Goal: Information Seeking & Learning: Find specific page/section

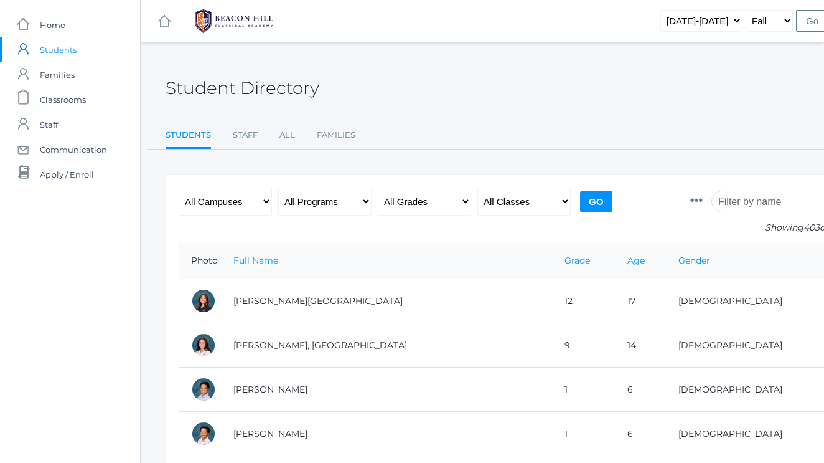
click at [766, 202] on input "search" at bounding box center [781, 202] width 138 height 22
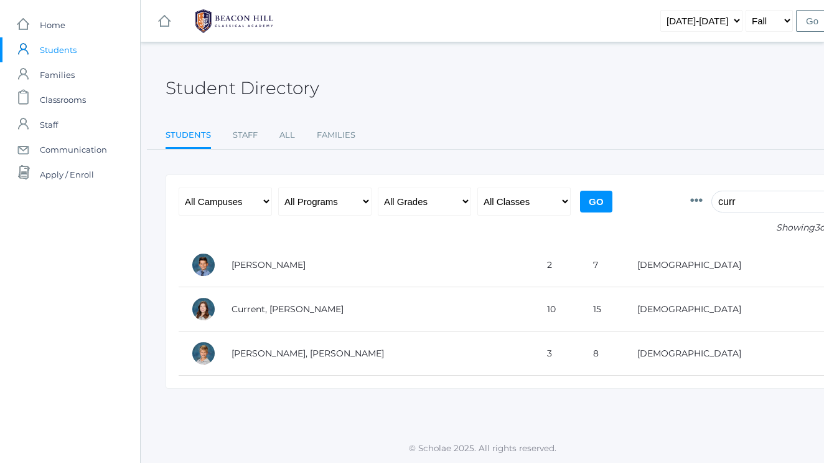
type input "current"
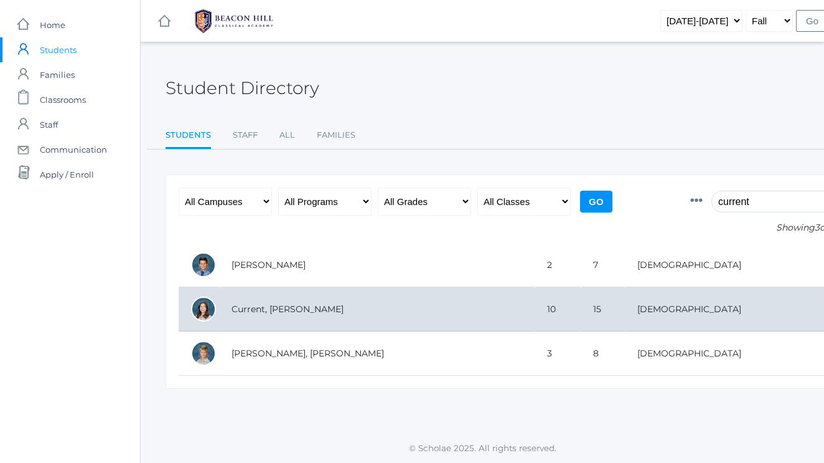
drag, startPoint x: 710, startPoint y: 220, endPoint x: 355, endPoint y: 306, distance: 364.4
click at [355, 306] on td "Current, [PERSON_NAME]" at bounding box center [377, 309] width 316 height 44
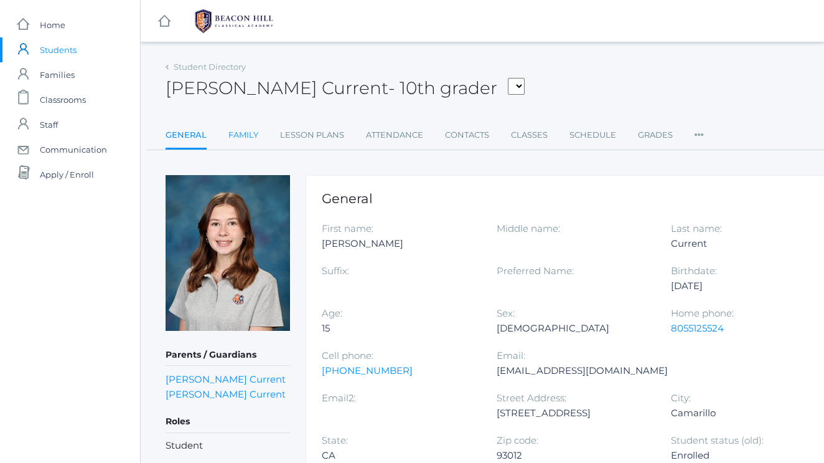
click at [240, 134] on link "Family" at bounding box center [243, 135] width 30 height 25
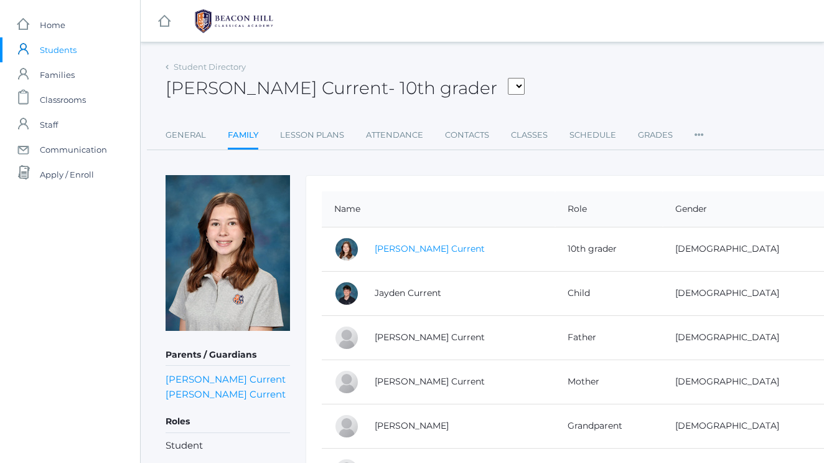
click at [395, 253] on link "Leah Current" at bounding box center [430, 248] width 110 height 11
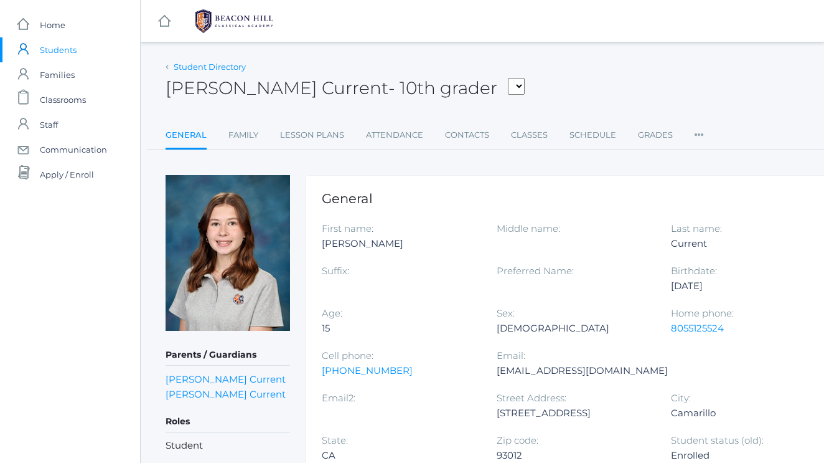
click at [186, 65] on link "Student Directory" at bounding box center [210, 67] width 72 height 10
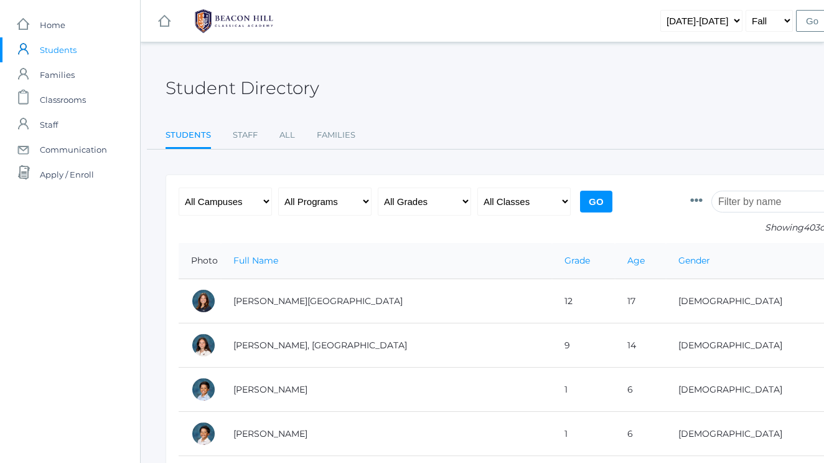
click at [723, 202] on input "search" at bounding box center [781, 202] width 138 height 22
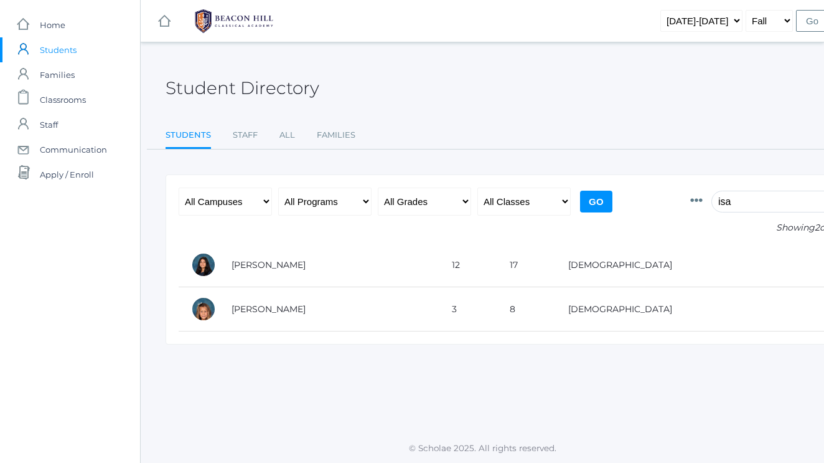
type input "isa"
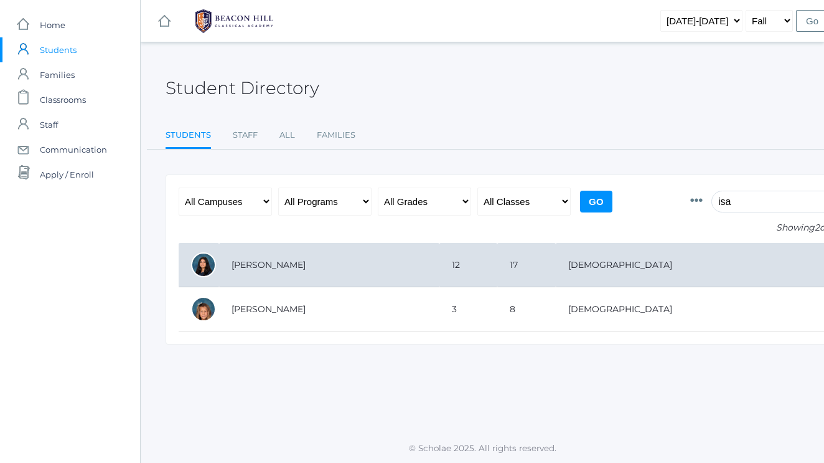
drag, startPoint x: 714, startPoint y: 210, endPoint x: 293, endPoint y: 263, distance: 424.8
click at [293, 263] on td "Arteaga, Isabella" at bounding box center [329, 265] width 220 height 44
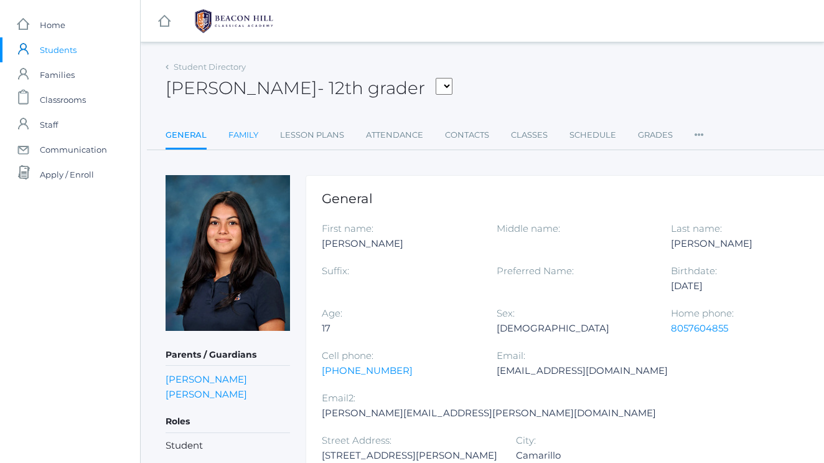
click at [243, 132] on link "Family" at bounding box center [243, 135] width 30 height 25
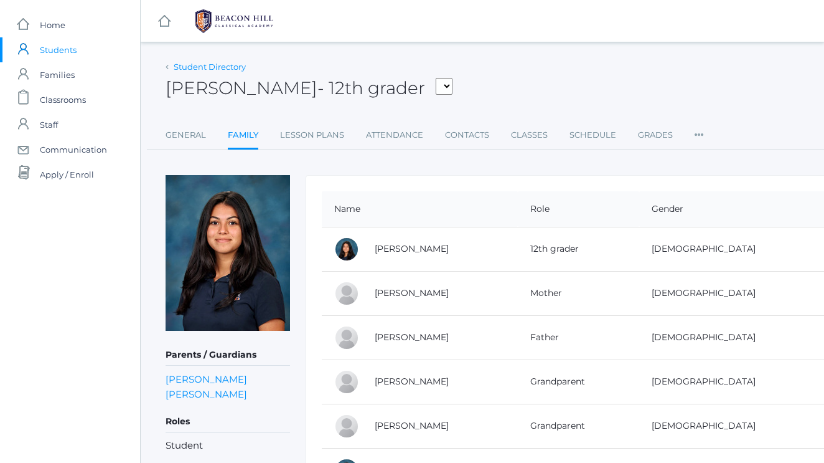
click at [189, 70] on link "Student Directory" at bounding box center [210, 67] width 72 height 10
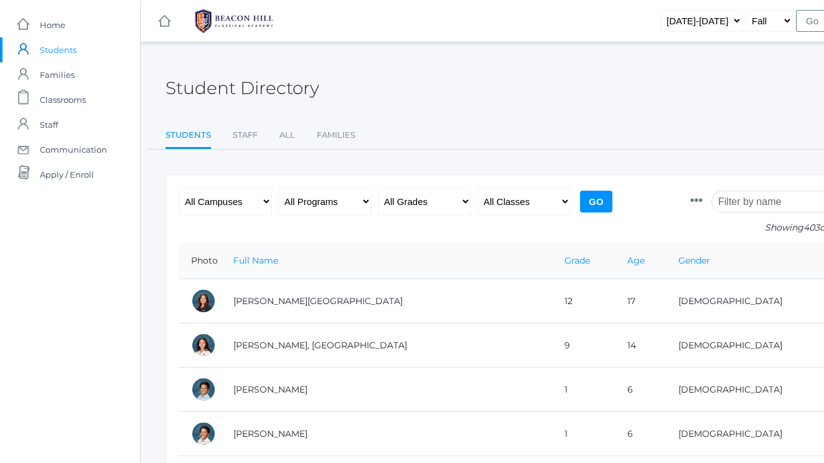
click at [751, 197] on input "search" at bounding box center [781, 202] width 138 height 22
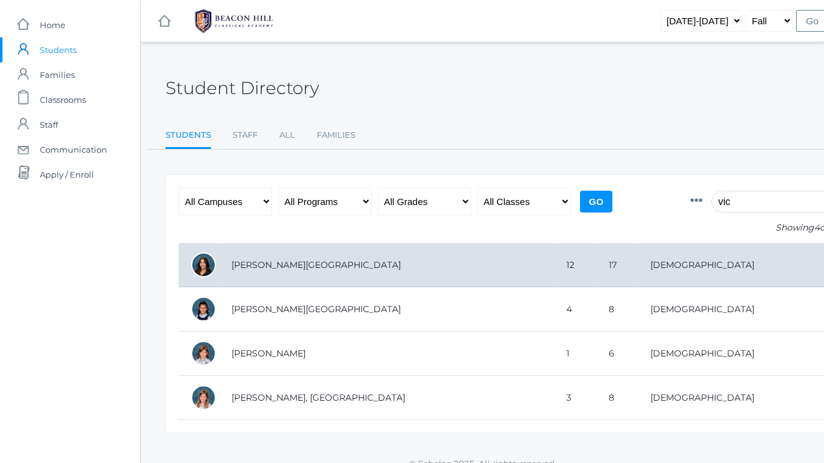
type input "vic"
click at [296, 261] on td "[PERSON_NAME][GEOGRAPHIC_DATA]" at bounding box center [386, 265] width 335 height 44
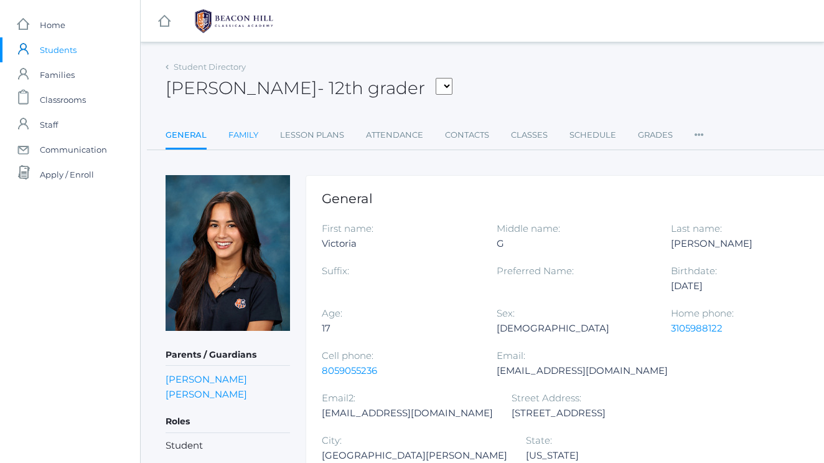
click at [257, 136] on link "Family" at bounding box center [243, 135] width 30 height 25
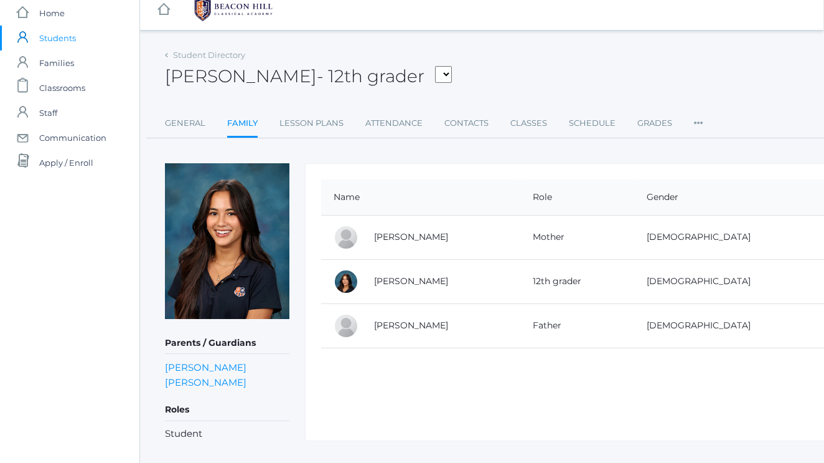
scroll to position [15, 1]
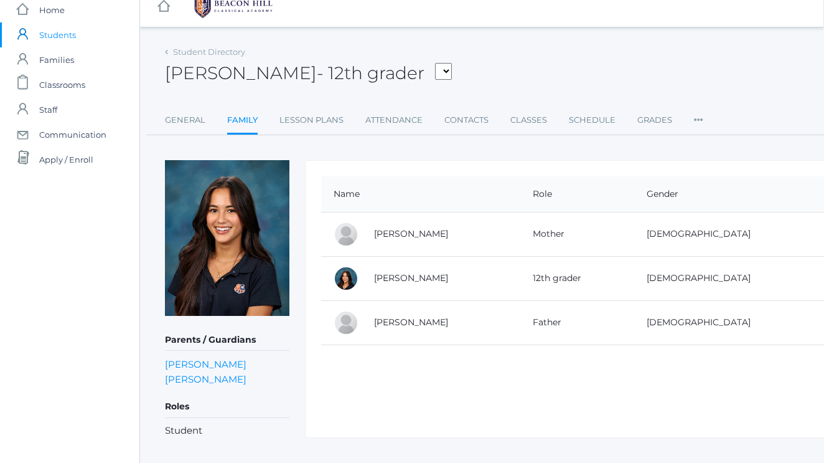
click at [161, 8] on rect at bounding box center [163, 6] width 15 height 15
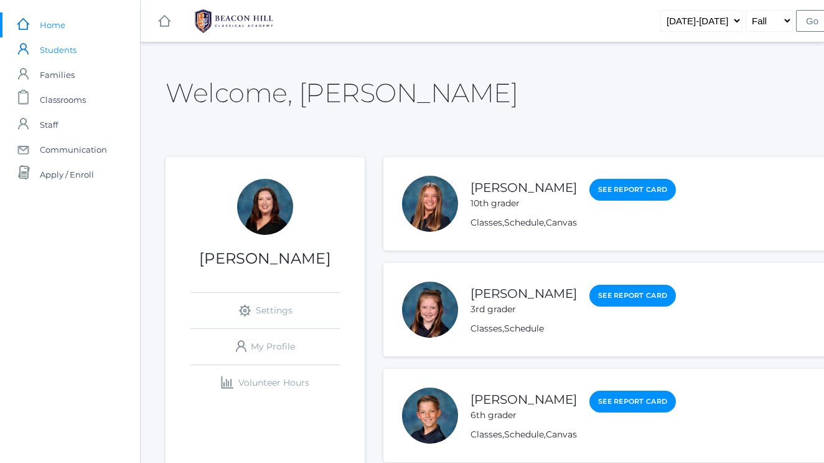
click at [64, 47] on span "Students" at bounding box center [58, 49] width 37 height 25
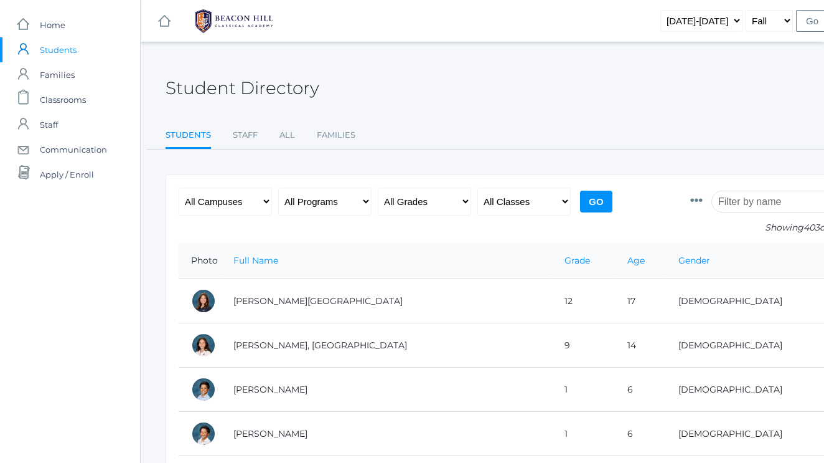
click at [763, 205] on input "search" at bounding box center [781, 202] width 138 height 22
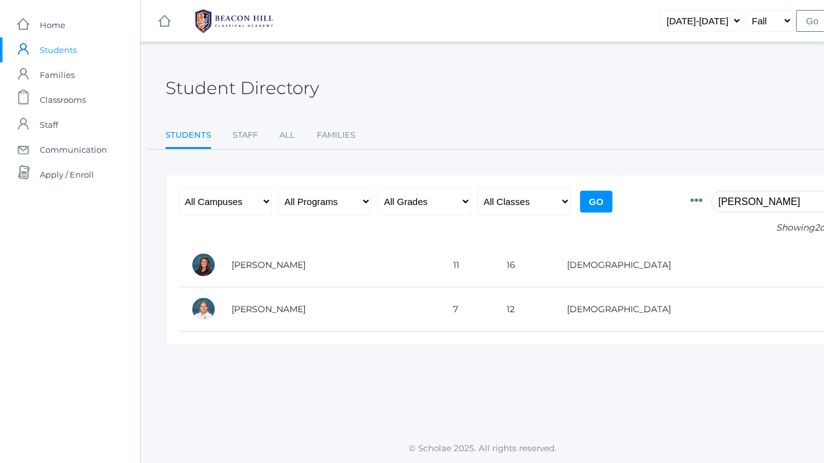
type input "Alexis"
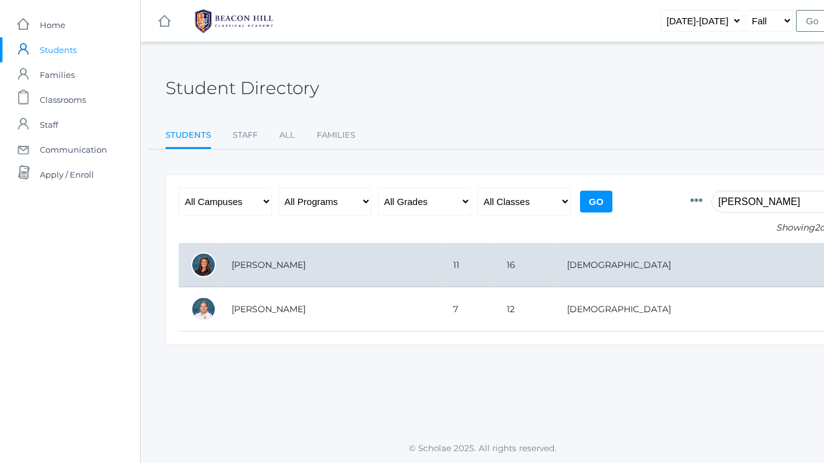
drag, startPoint x: 705, startPoint y: 214, endPoint x: 356, endPoint y: 259, distance: 352.1
click at [356, 259] on td "[PERSON_NAME]" at bounding box center [330, 265] width 222 height 44
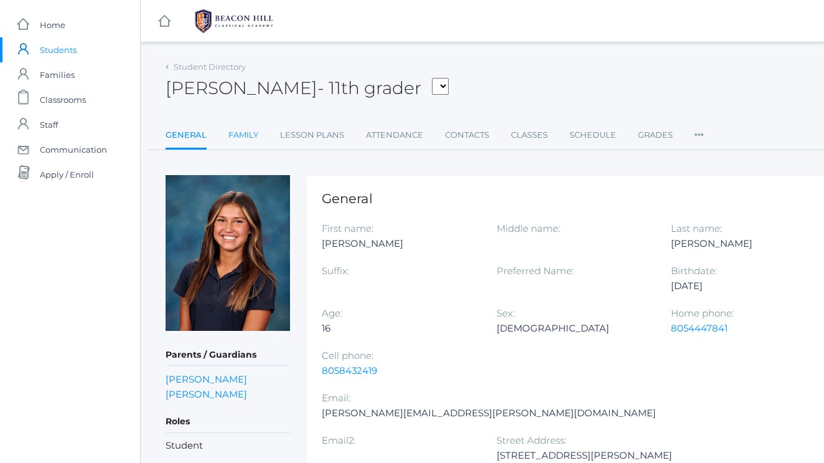
click at [240, 134] on link "Family" at bounding box center [243, 135] width 30 height 25
